Goal: Information Seeking & Learning: Learn about a topic

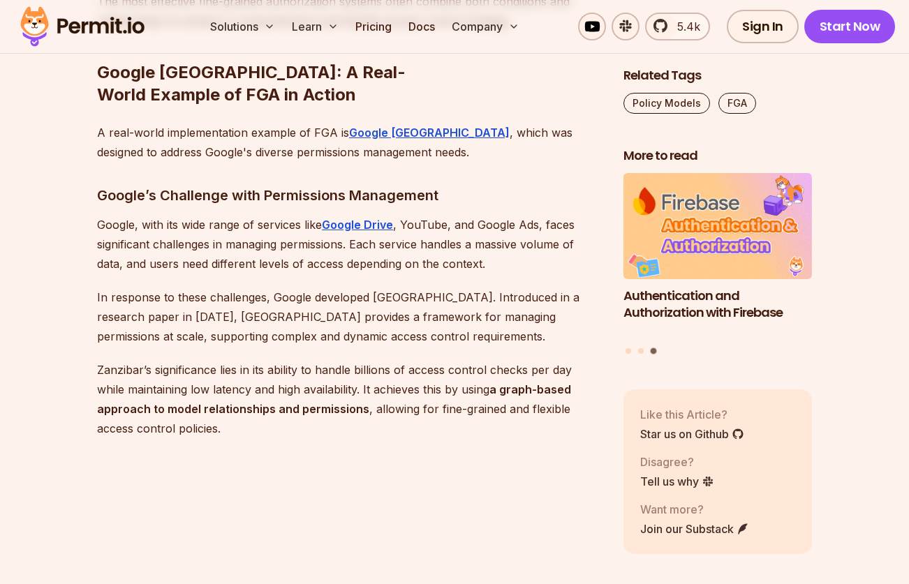
scroll to position [5855, 0]
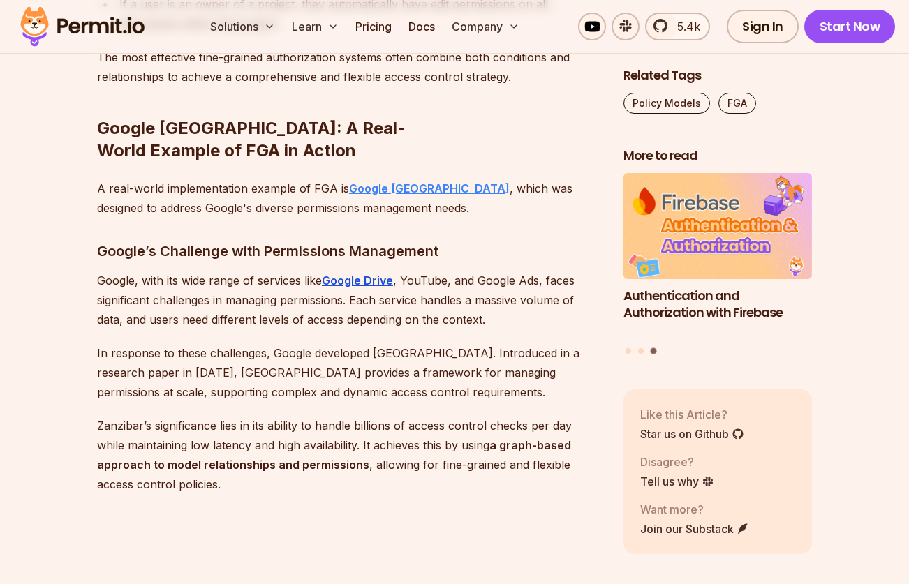
click at [399, 181] on strong "Google Zanzibar" at bounding box center [429, 188] width 161 height 14
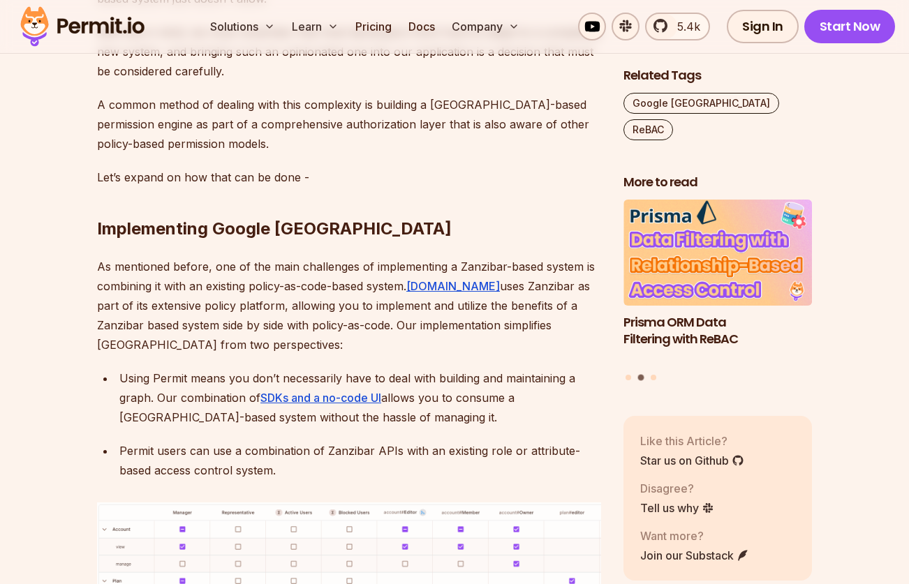
scroll to position [5678, 0]
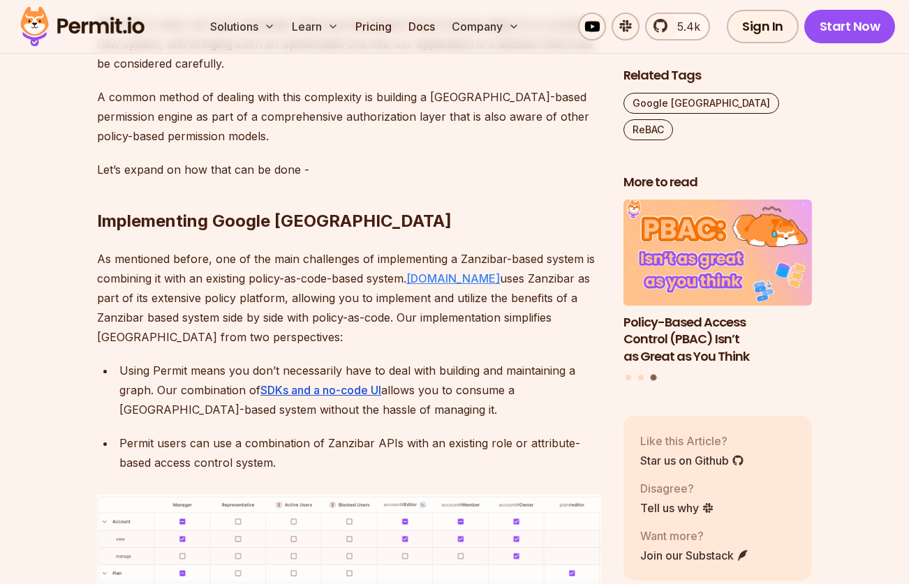
click at [422, 271] on link "Permit.io" at bounding box center [453, 278] width 94 height 14
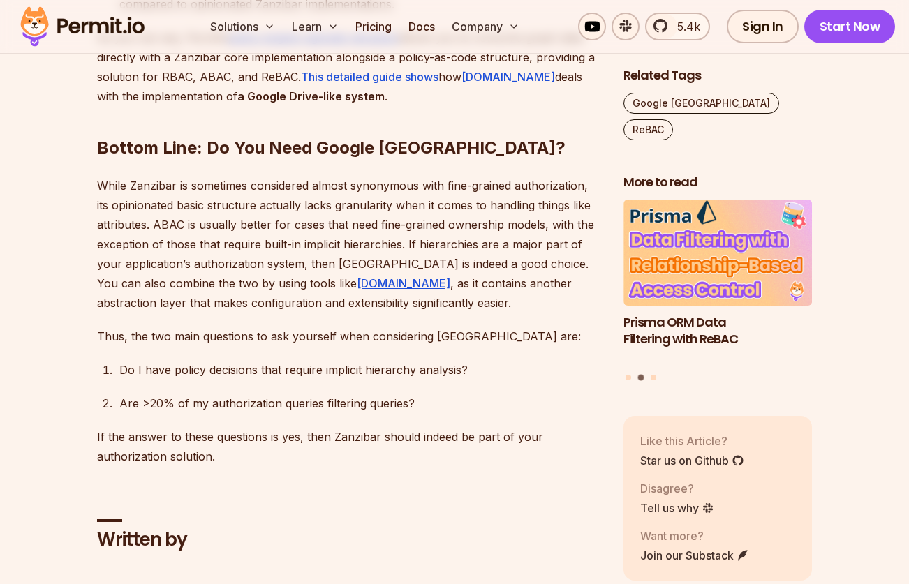
scroll to position [6914, 0]
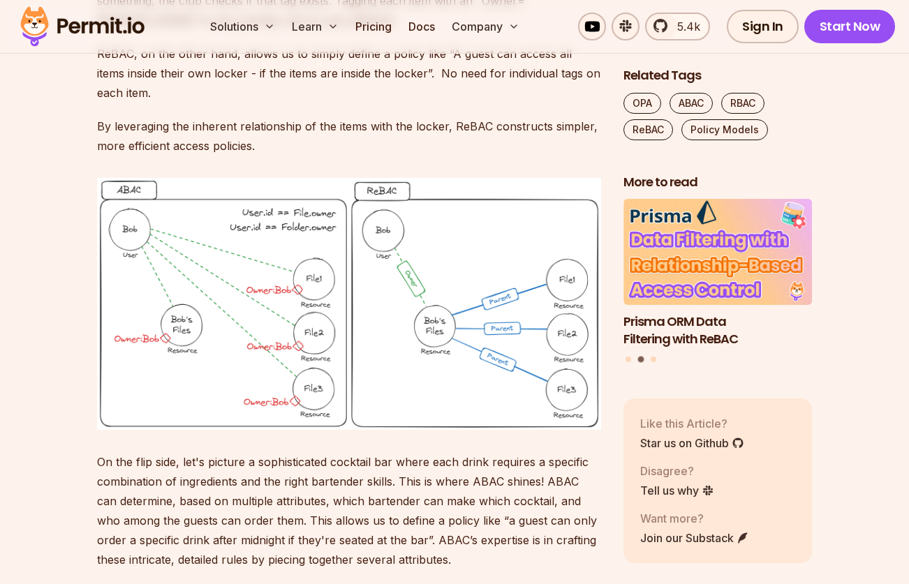
scroll to position [7672, 0]
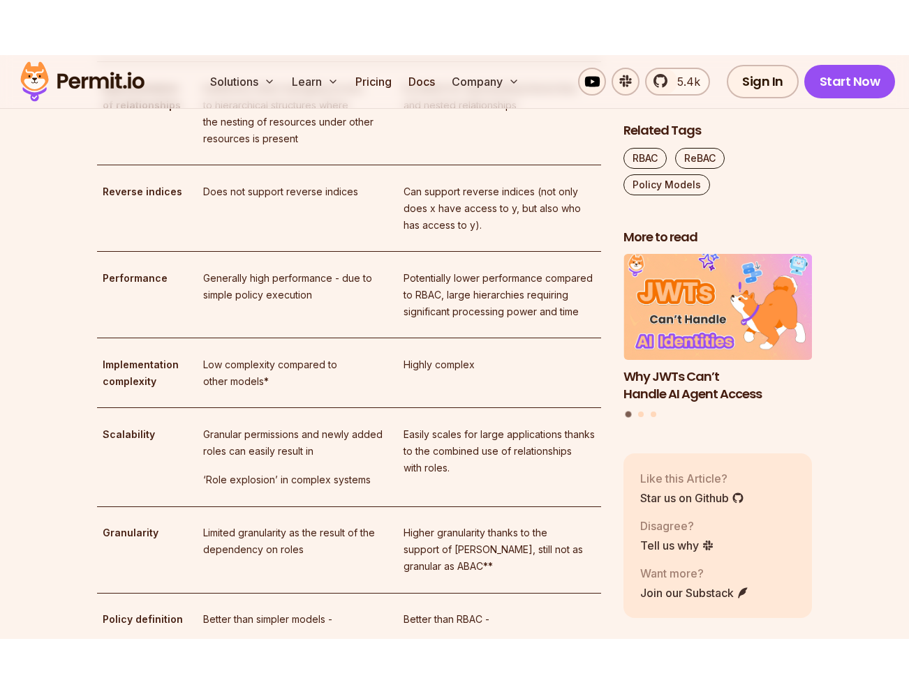
scroll to position [3102, 0]
